Goal: Information Seeking & Learning: Learn about a topic

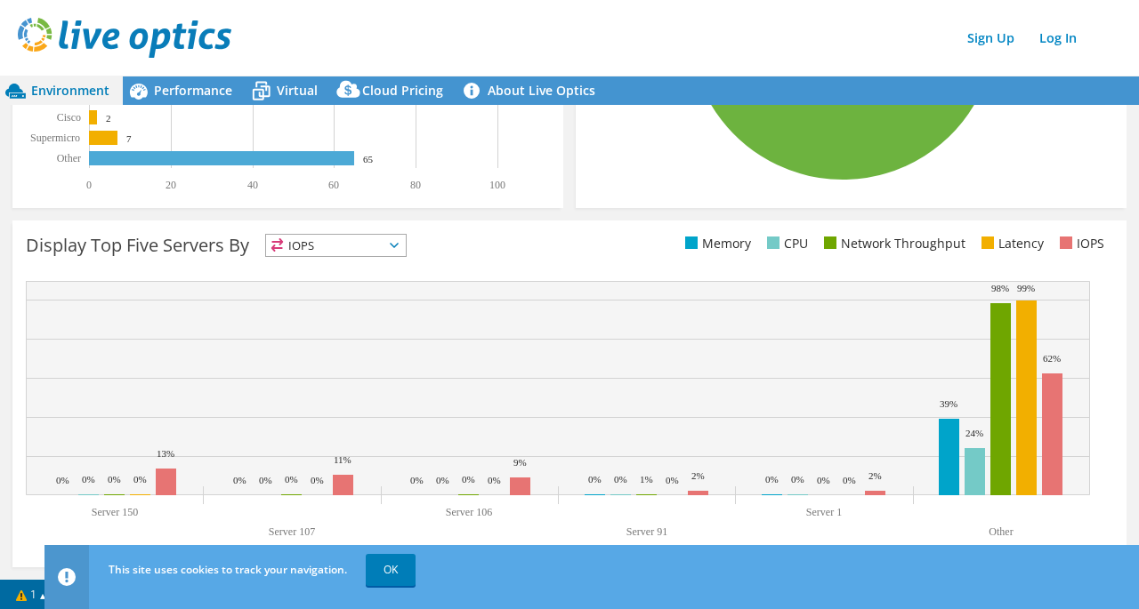
scroll to position [609, 0]
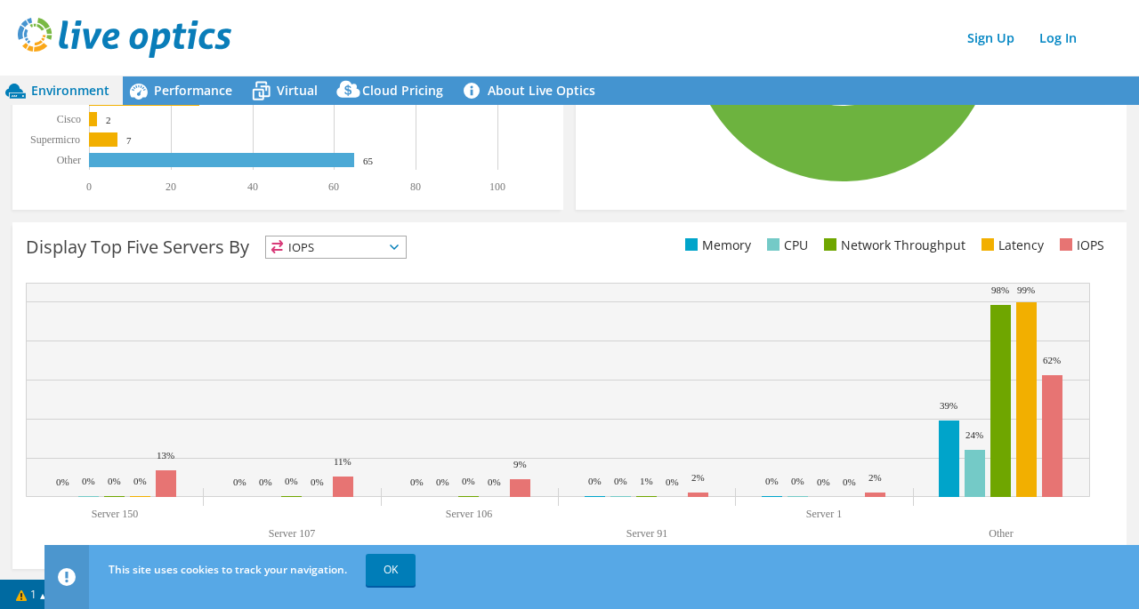
click at [351, 253] on span "IOPS" at bounding box center [336, 247] width 140 height 21
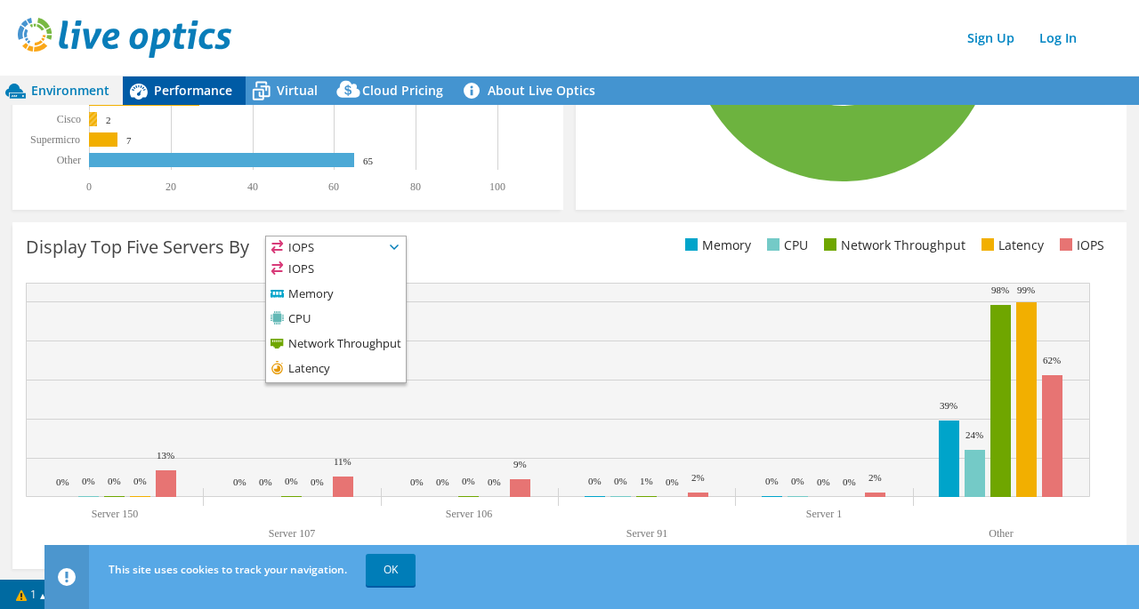
click at [208, 85] on span "Performance" at bounding box center [193, 90] width 78 height 17
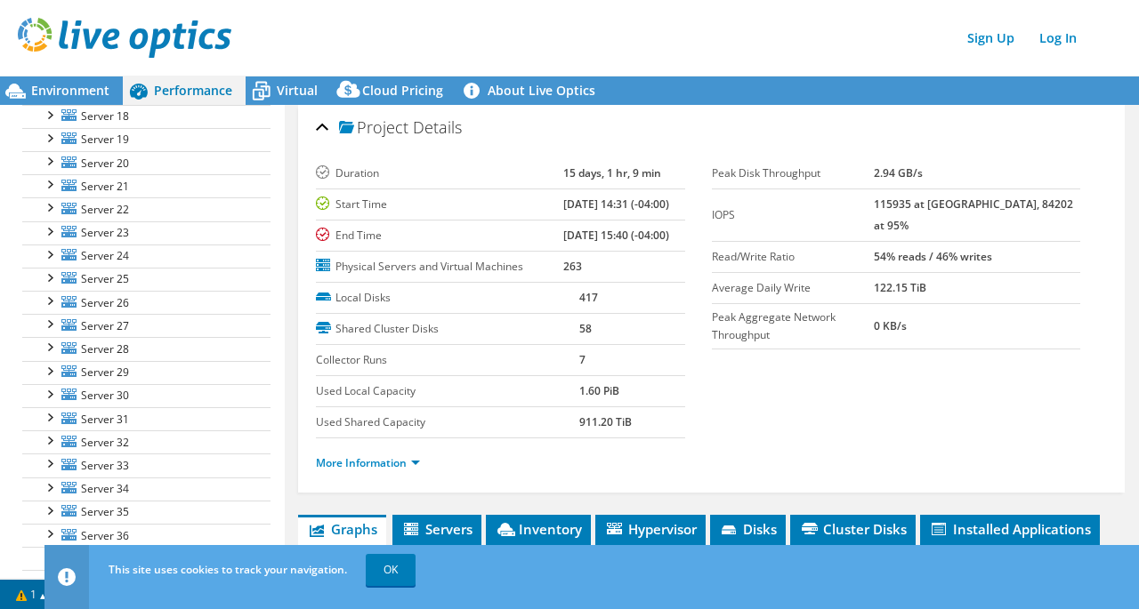
scroll to position [0, 0]
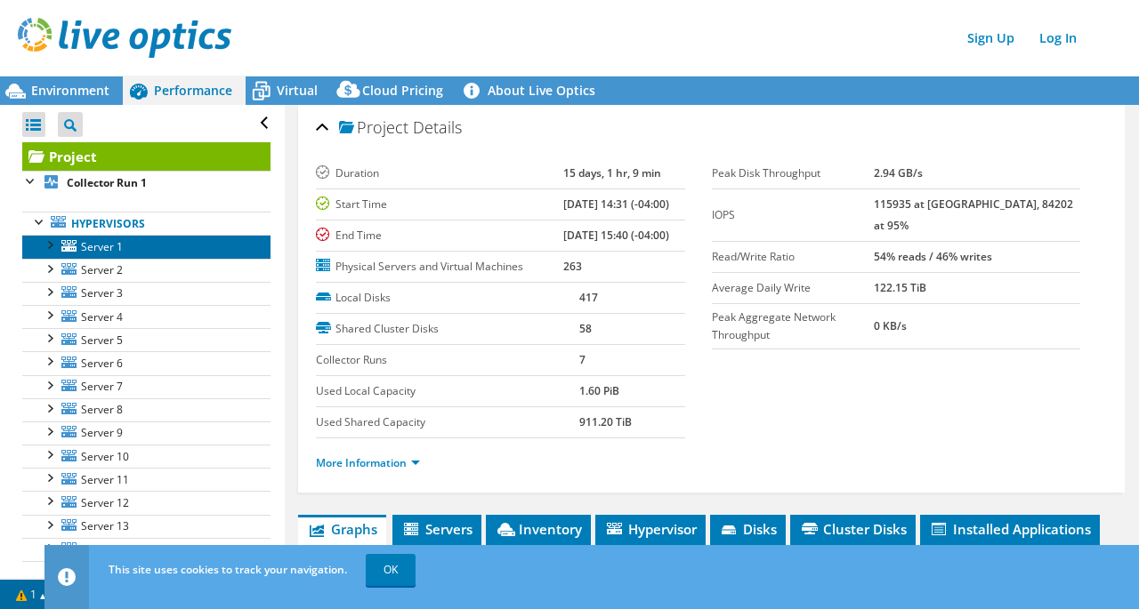
click at [89, 253] on span "Server 1" at bounding box center [102, 246] width 42 height 15
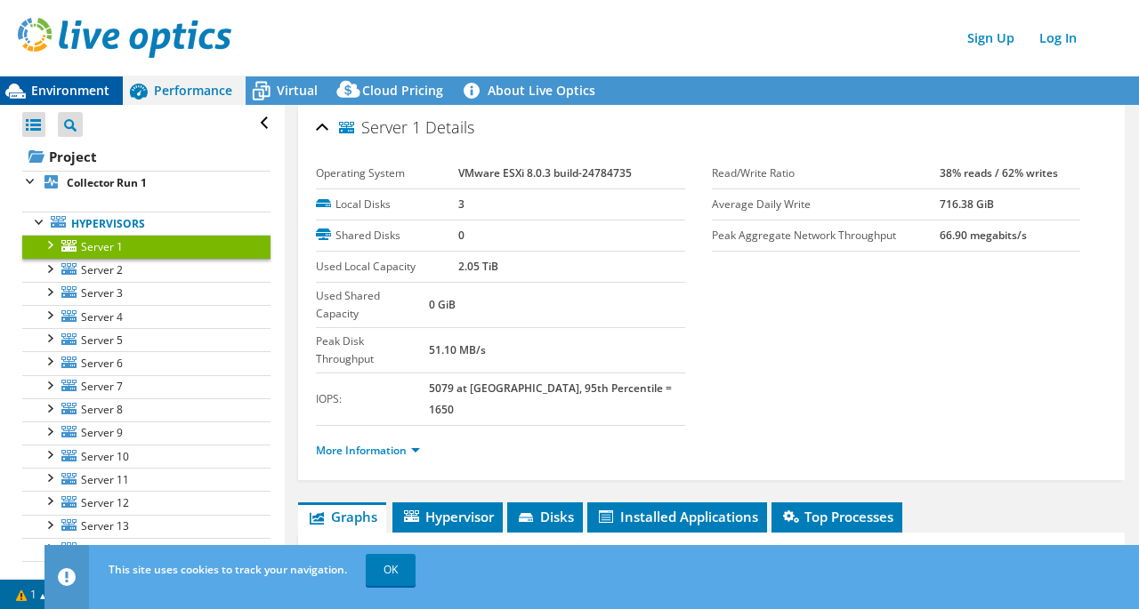
click at [85, 81] on div "Environment" at bounding box center [61, 91] width 123 height 28
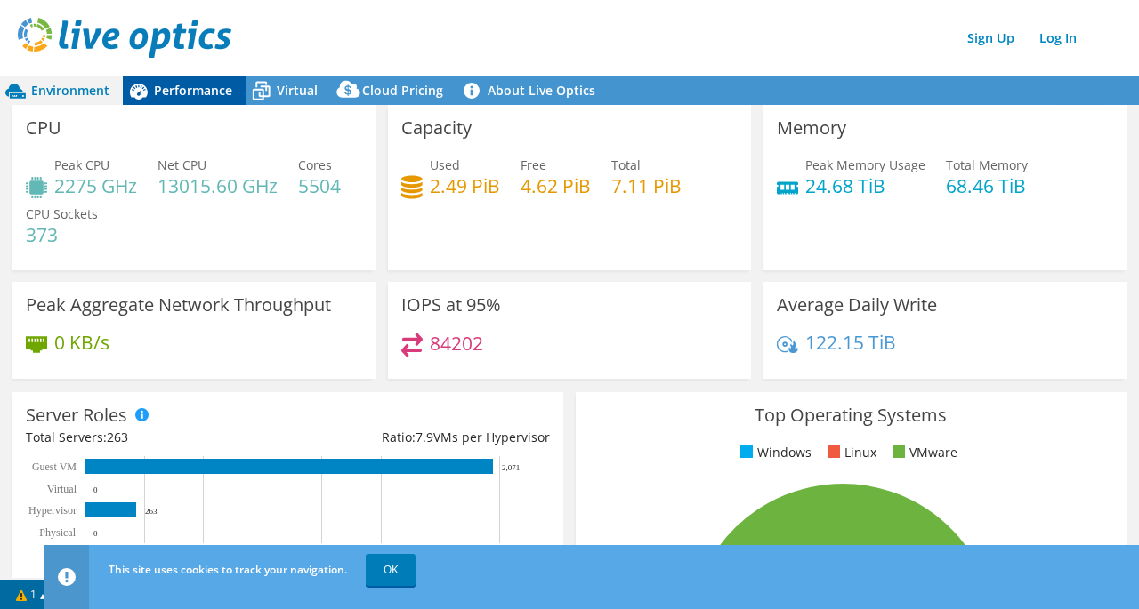
click at [190, 89] on span "Performance" at bounding box center [193, 90] width 78 height 17
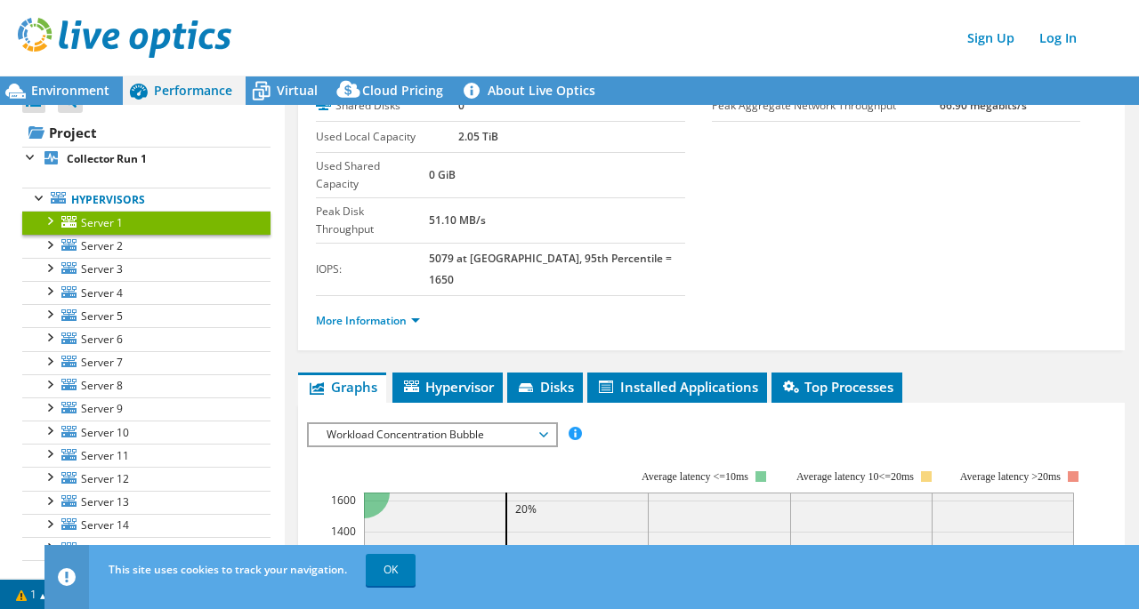
scroll to position [131, 0]
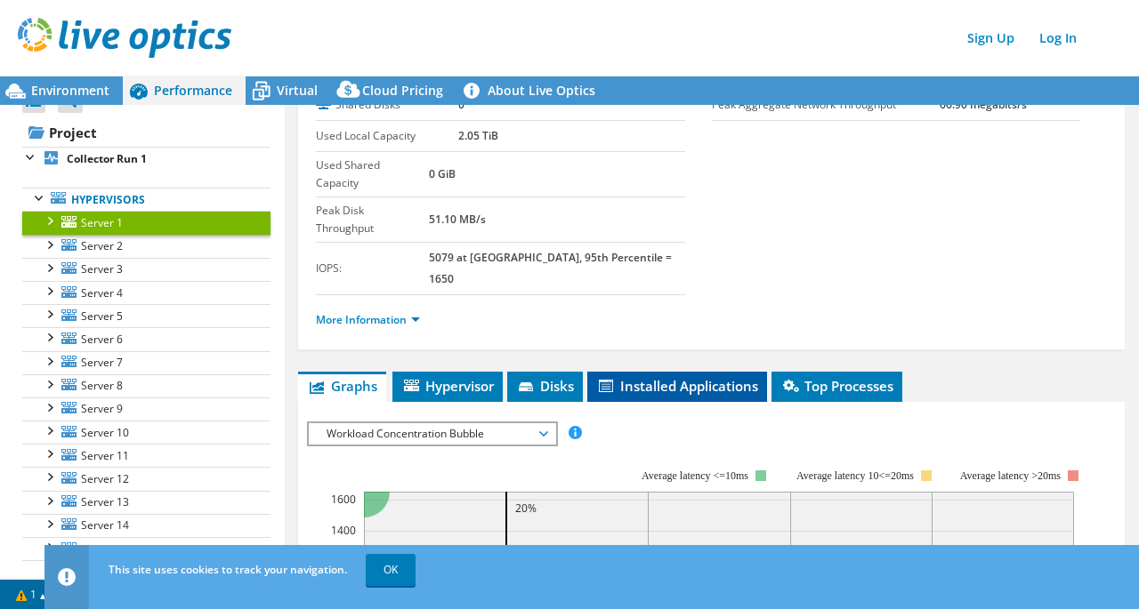
click at [669, 377] on span "Installed Applications" at bounding box center [677, 386] width 162 height 18
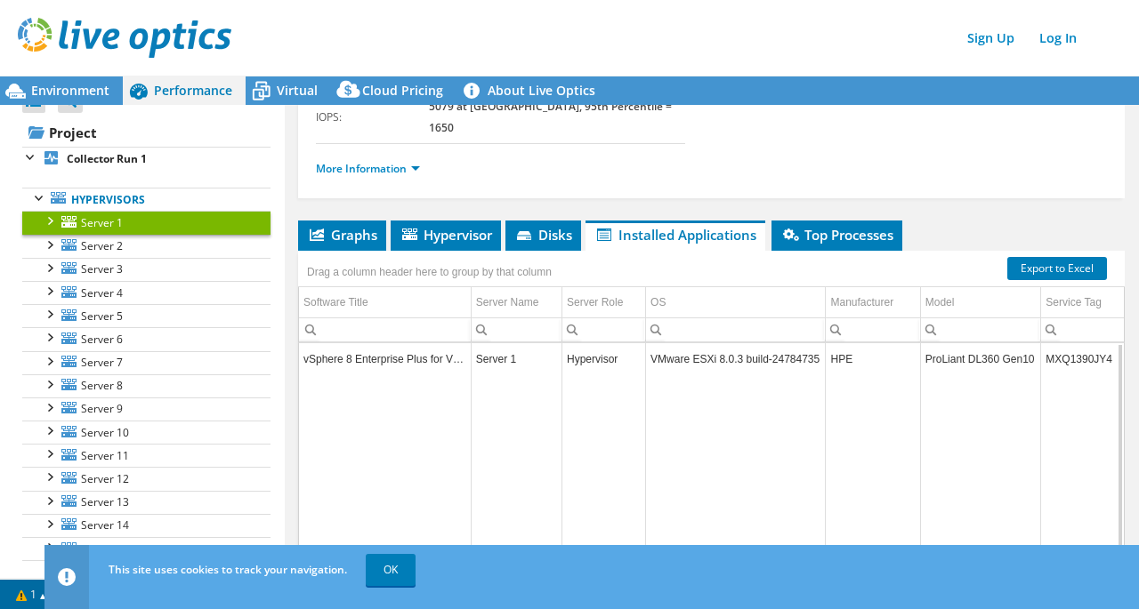
scroll to position [281, 0]
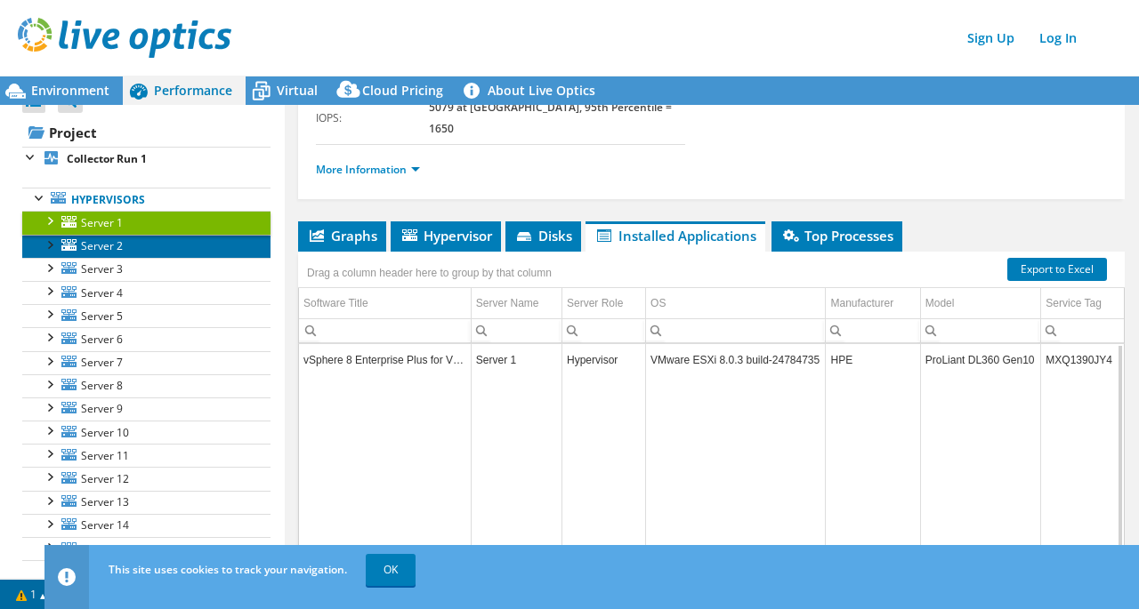
click at [78, 244] on link "Server 2" at bounding box center [146, 246] width 248 height 23
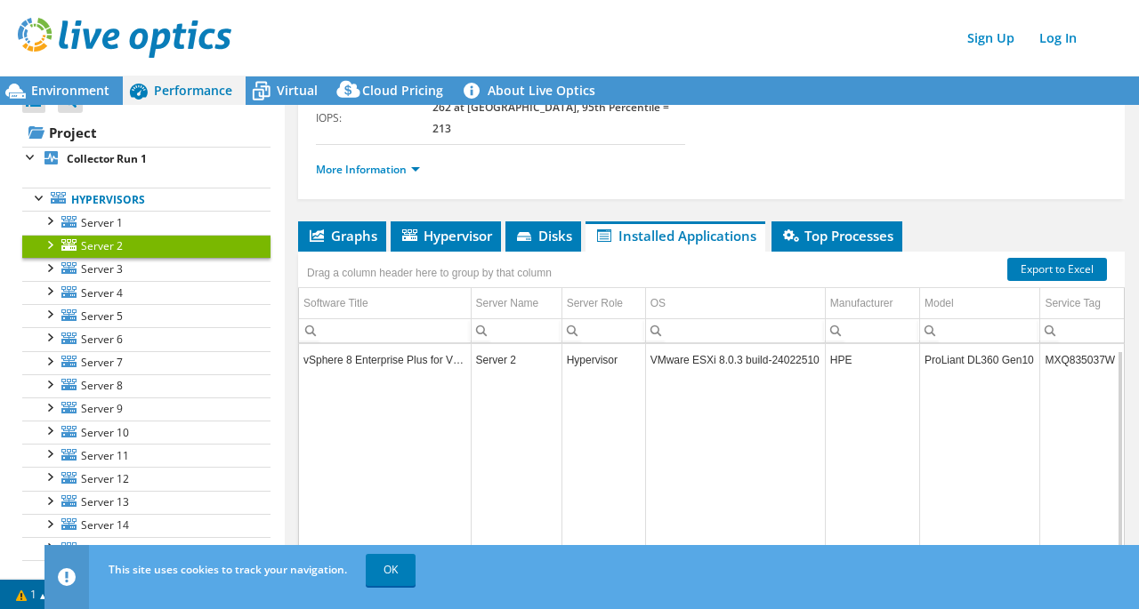
scroll to position [303, 0]
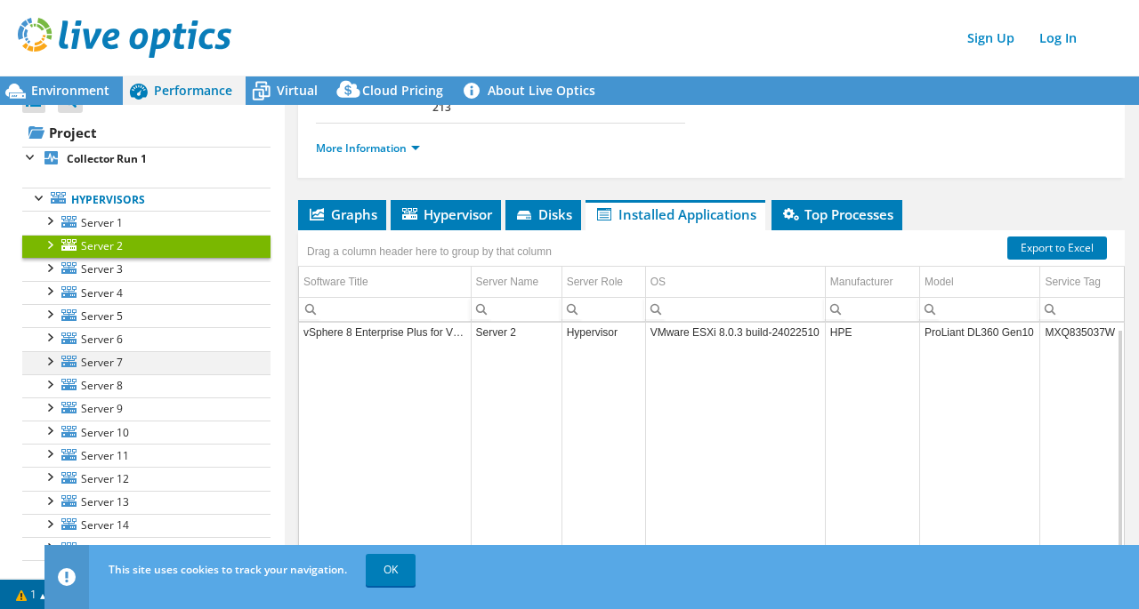
click at [51, 356] on div at bounding box center [49, 360] width 18 height 18
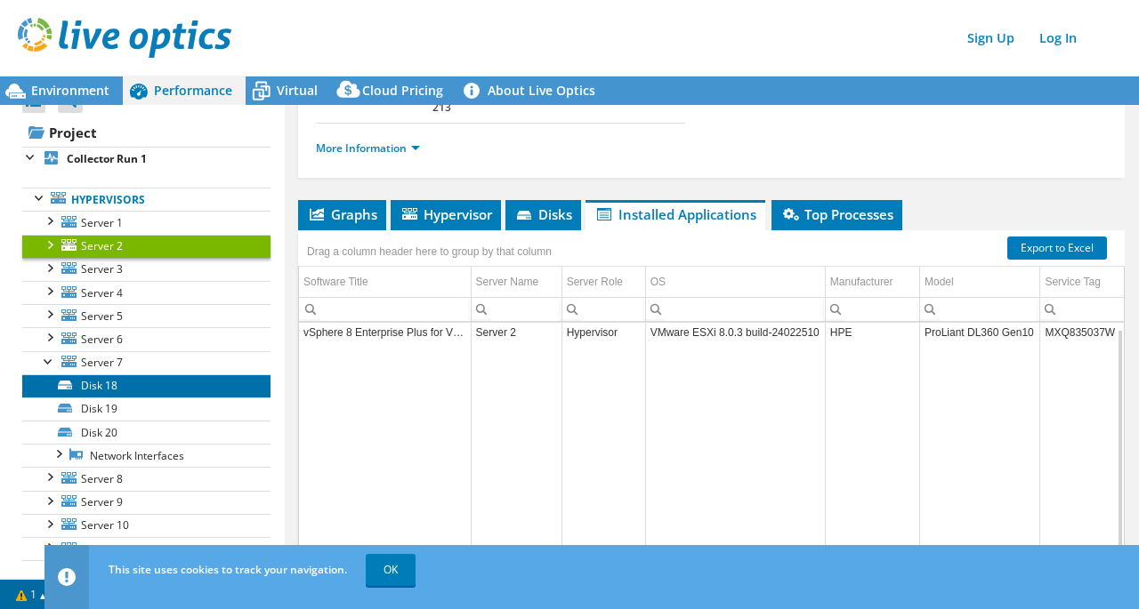
click at [99, 380] on link "Disk 18" at bounding box center [146, 386] width 248 height 23
